Goal: Register for event/course

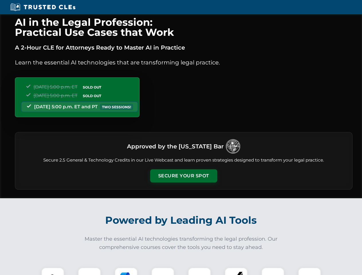
click at [184, 176] on button "Secure Your Spot" at bounding box center [183, 175] width 67 height 13
click at [53, 272] on img at bounding box center [52, 279] width 17 height 17
click at [89, 272] on div at bounding box center [89, 279] width 23 height 23
